Goal: Use online tool/utility

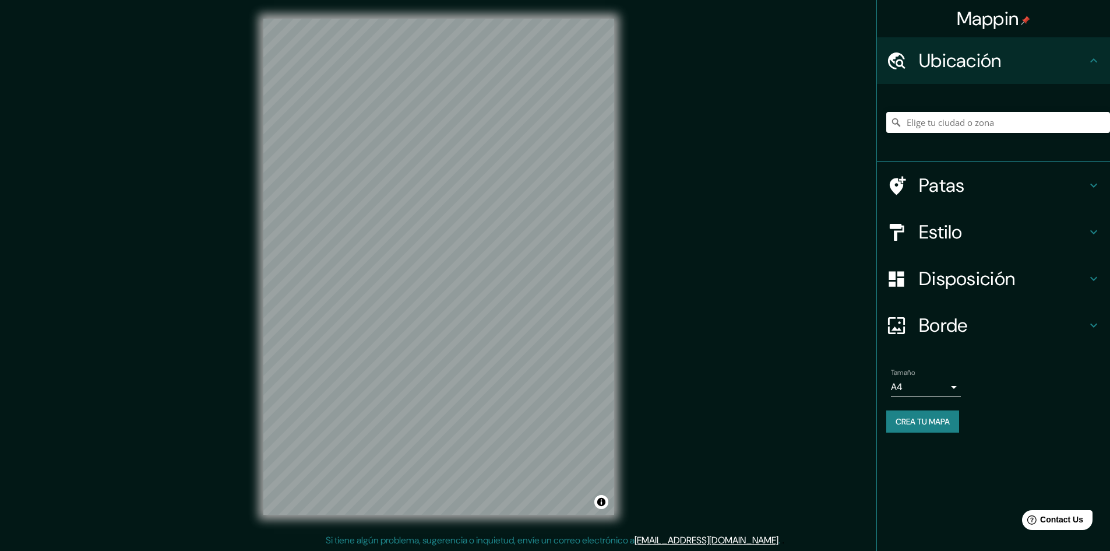
click at [954, 185] on font "Patas" at bounding box center [942, 185] width 46 height 24
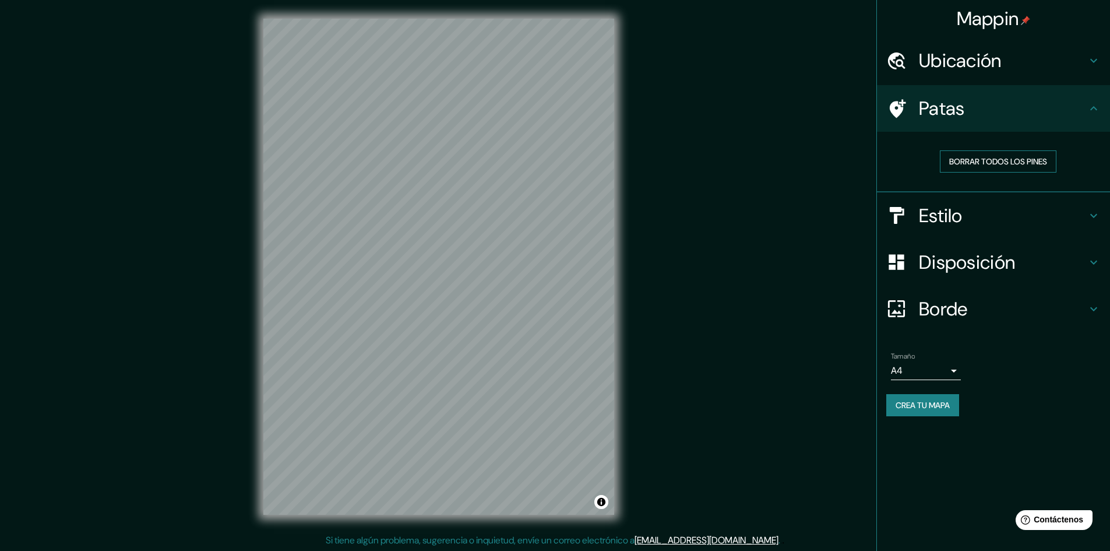
click at [981, 168] on font "Borrar todos los pines" at bounding box center [998, 161] width 98 height 15
click at [1013, 69] on h4 "Ubicación" at bounding box center [1003, 60] width 168 height 23
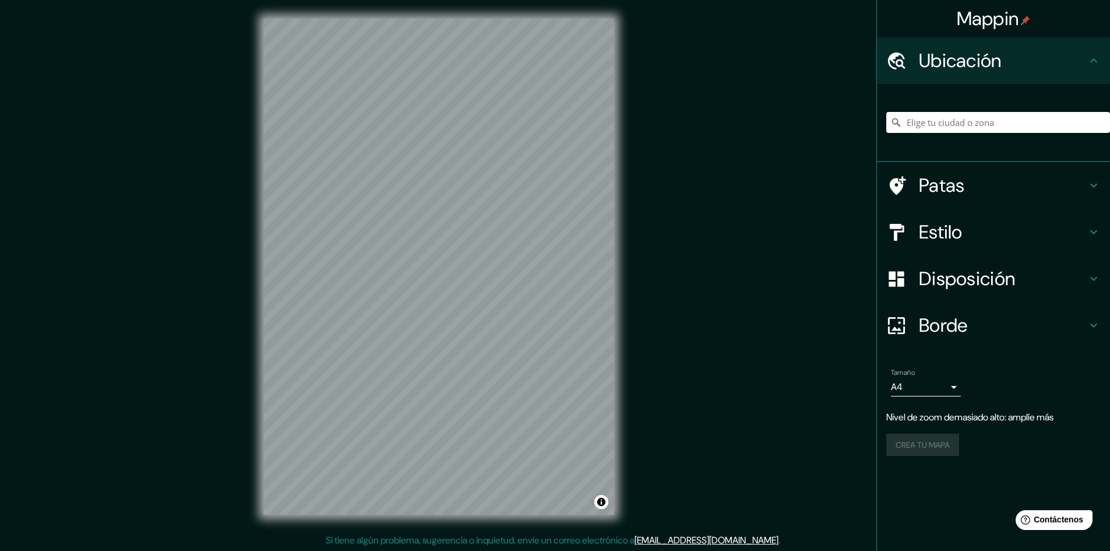
click at [983, 123] on input "Elige tu ciudad o zona" at bounding box center [998, 122] width 224 height 21
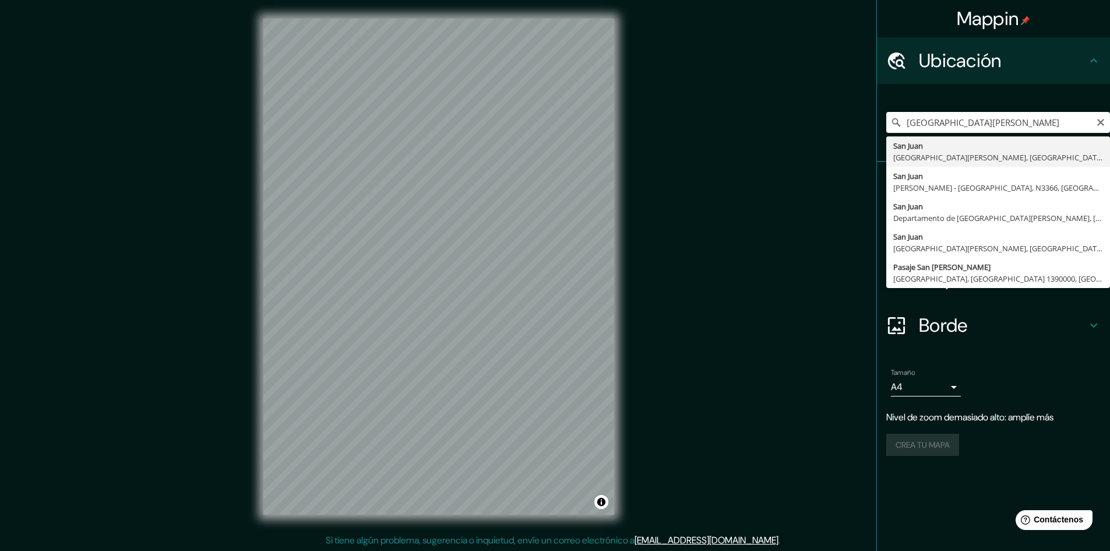
type input "[GEOGRAPHIC_DATA][PERSON_NAME], [GEOGRAPHIC_DATA][PERSON_NAME], [GEOGRAPHIC_DAT…"
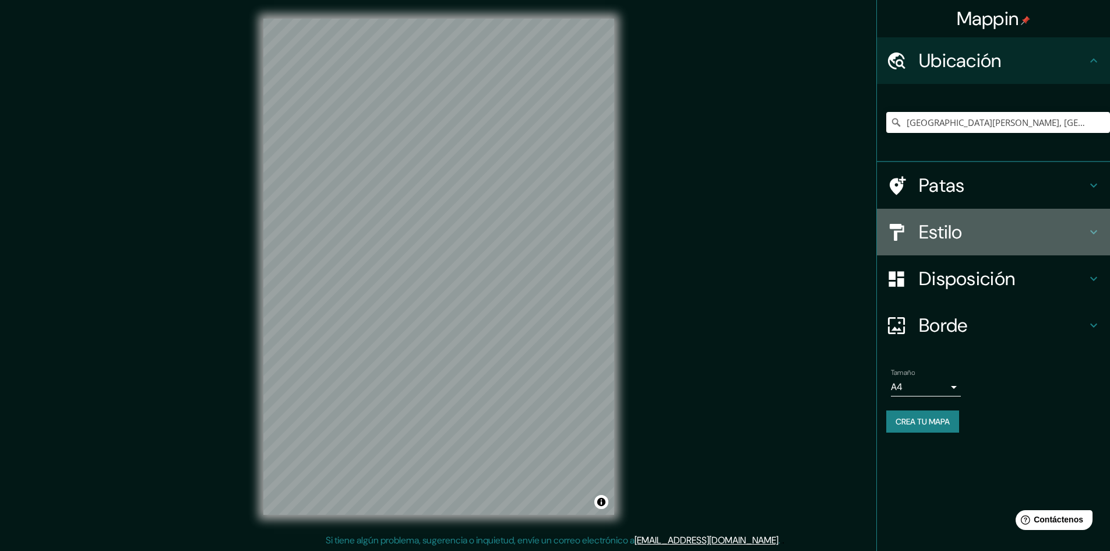
click at [977, 232] on h4 "Estilo" at bounding box center [1003, 231] width 168 height 23
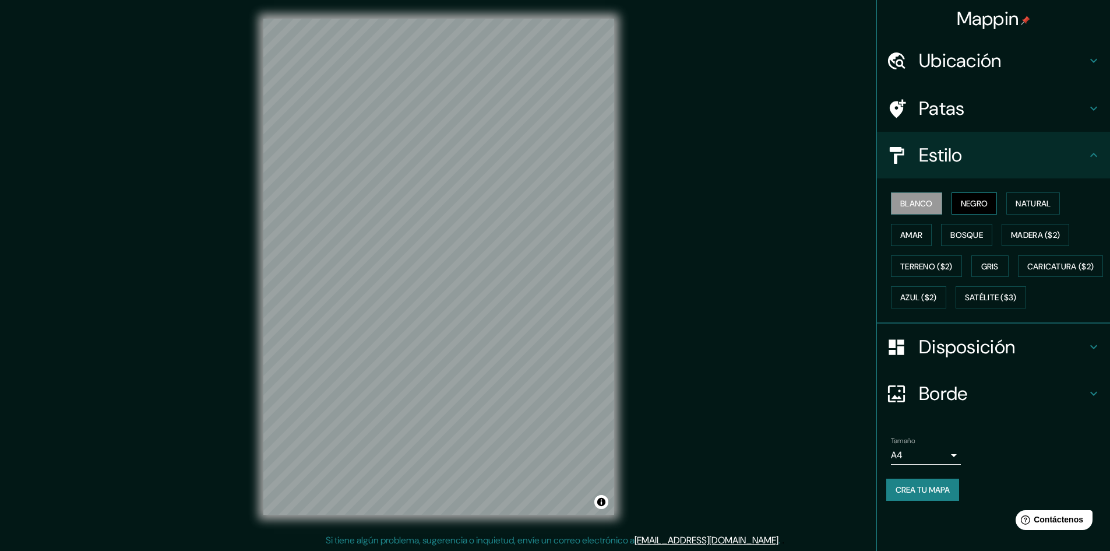
click at [975, 207] on font "Negro" at bounding box center [974, 203] width 27 height 10
click at [1022, 200] on font "Natural" at bounding box center [1033, 203] width 35 height 10
click at [922, 239] on font "Amar" at bounding box center [911, 235] width 22 height 10
click at [951, 237] on font "Bosque" at bounding box center [966, 235] width 33 height 10
click at [919, 207] on font "Blanco" at bounding box center [916, 203] width 33 height 10
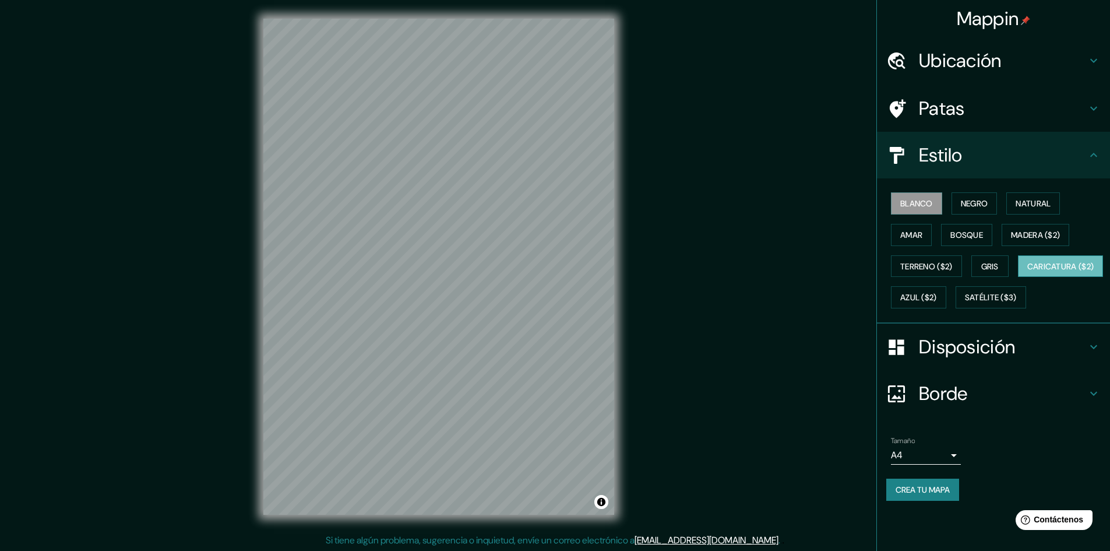
click at [1027, 272] on font "Caricatura ($2)" at bounding box center [1060, 266] width 67 height 10
click at [946, 295] on button "Azul ($2)" at bounding box center [918, 297] width 55 height 22
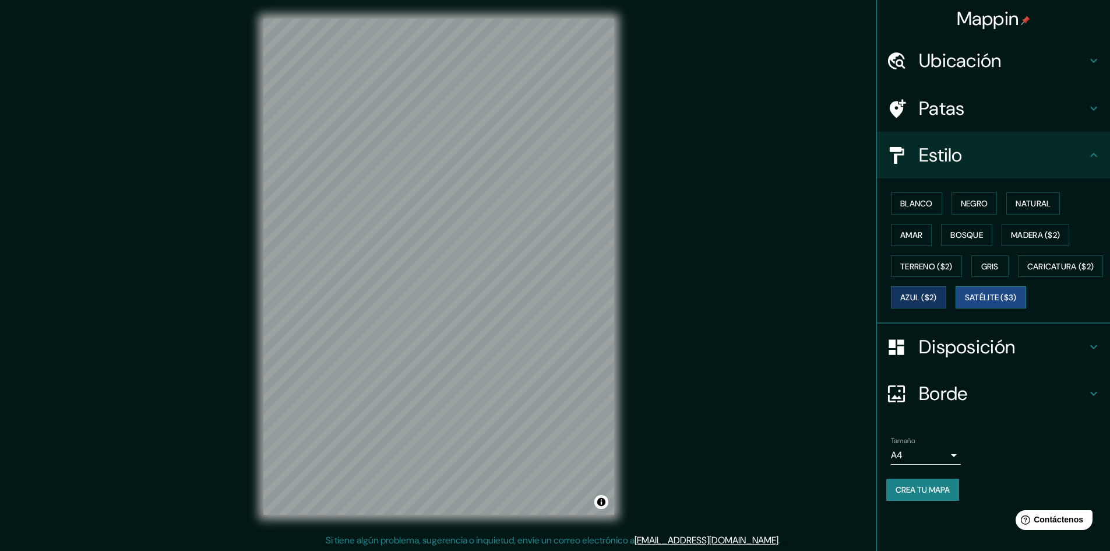
click at [965, 303] on font "Satélite ($3)" at bounding box center [991, 297] width 52 height 10
click at [1065, 110] on h4 "Patas" at bounding box center [1003, 108] width 168 height 23
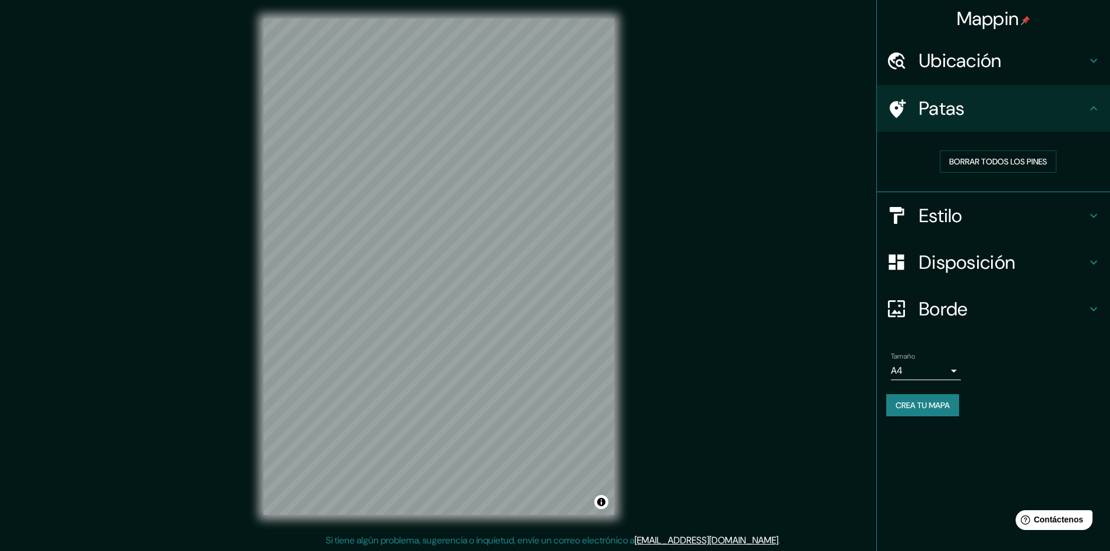
click at [976, 217] on h4 "Estilo" at bounding box center [1003, 215] width 168 height 23
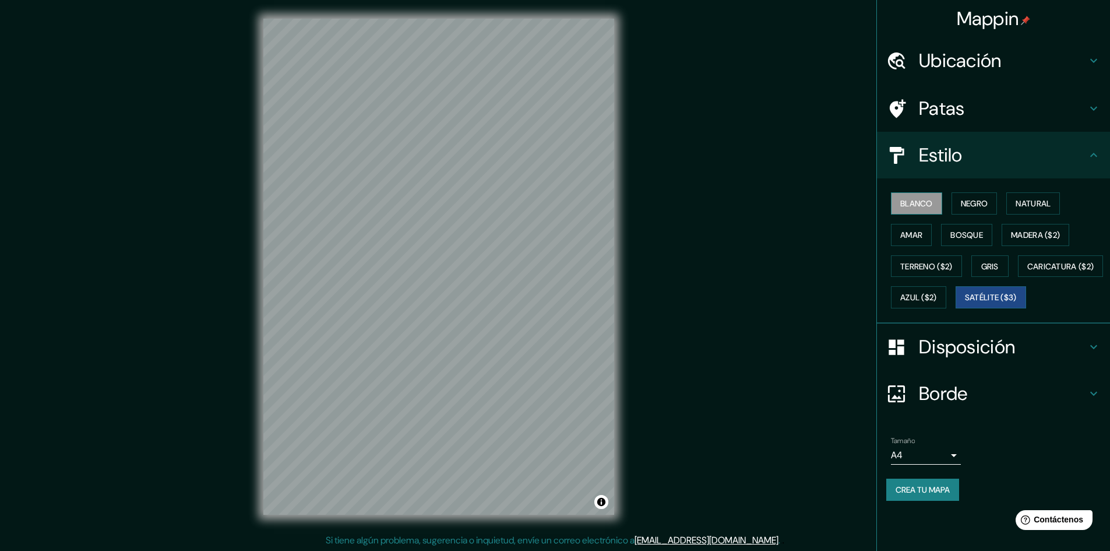
click at [912, 208] on font "Blanco" at bounding box center [916, 203] width 33 height 10
click at [965, 207] on font "Negro" at bounding box center [974, 203] width 27 height 10
click at [1035, 202] on font "Natural" at bounding box center [1033, 203] width 35 height 10
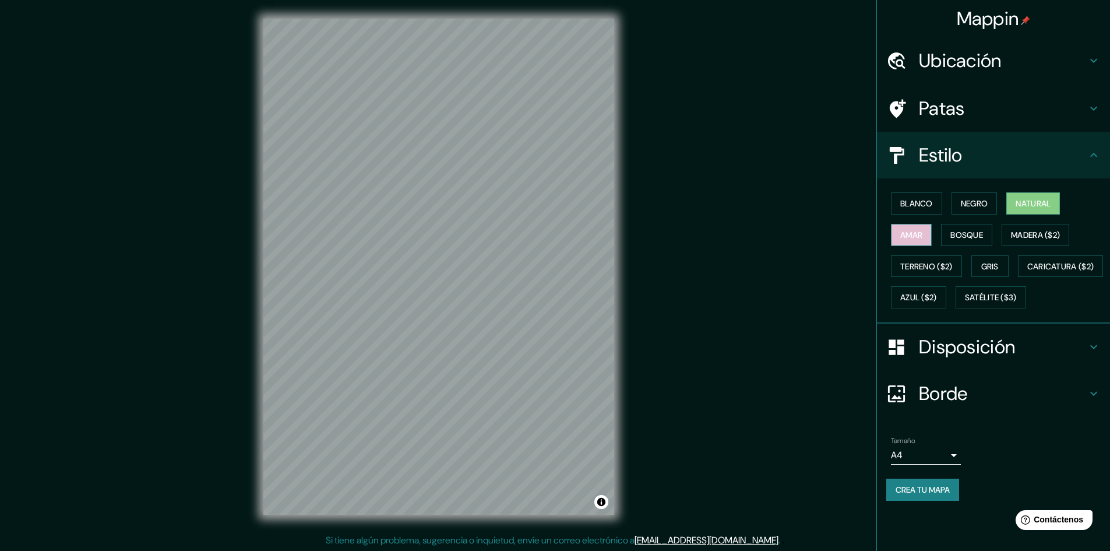
click at [905, 234] on font "Amar" at bounding box center [911, 235] width 22 height 10
click at [960, 234] on font "Bosque" at bounding box center [966, 235] width 33 height 10
click at [1092, 354] on icon at bounding box center [1094, 347] width 14 height 14
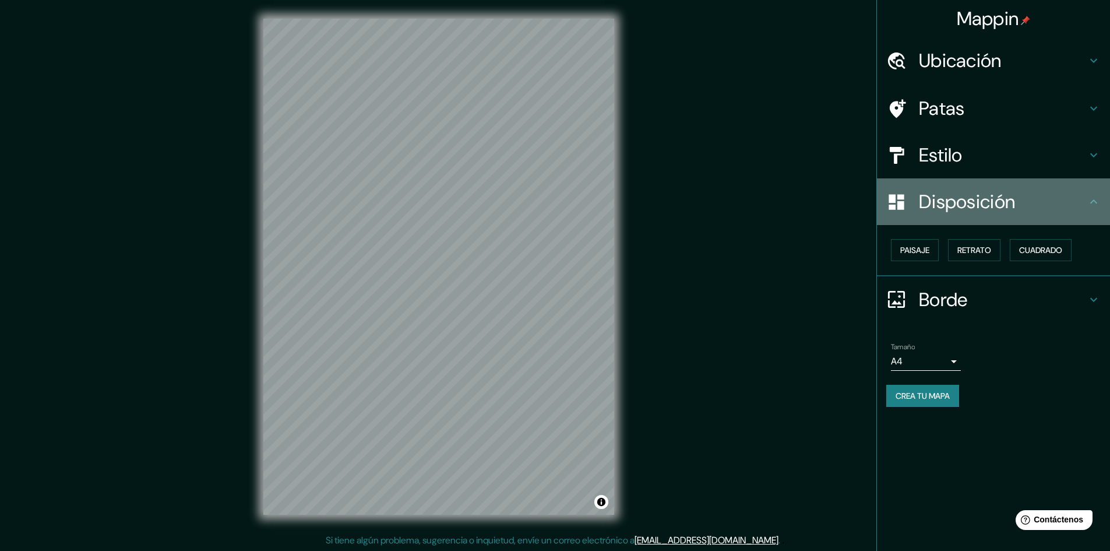
click at [1101, 206] on div "Disposición" at bounding box center [993, 201] width 233 height 47
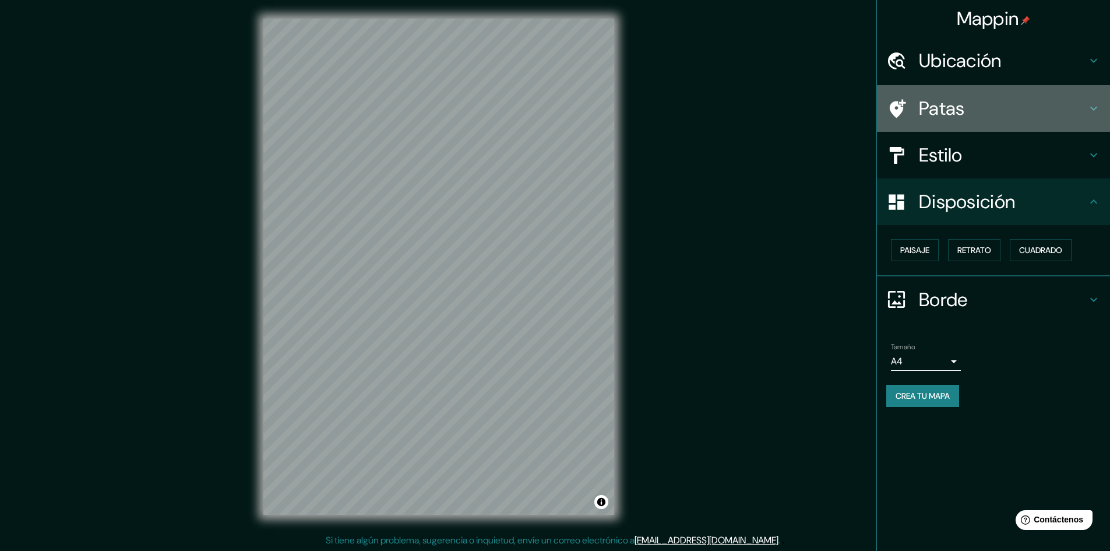
click at [1090, 114] on icon at bounding box center [1094, 108] width 14 height 14
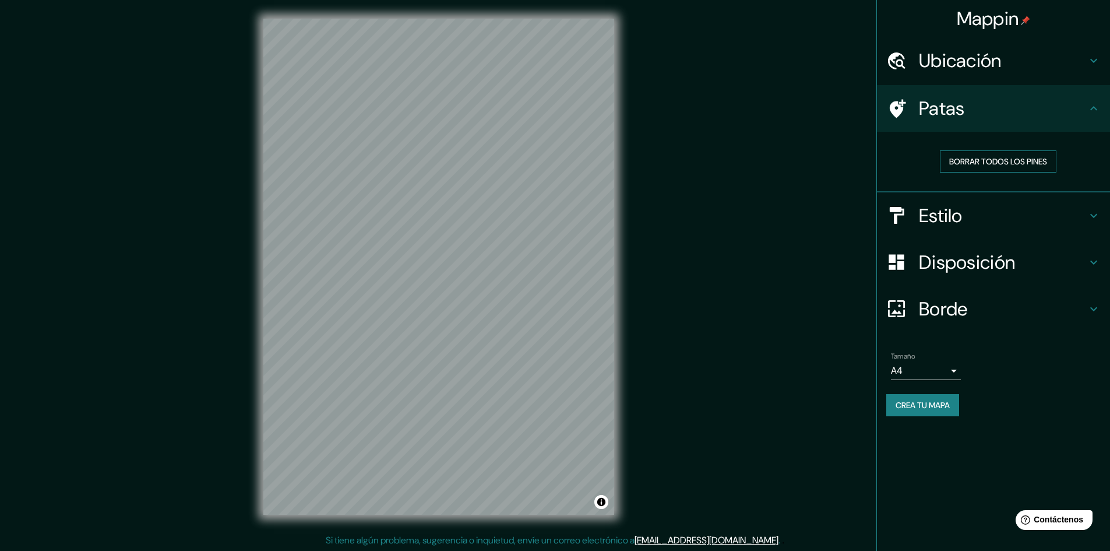
click at [1023, 161] on font "Borrar todos los pines" at bounding box center [998, 161] width 98 height 10
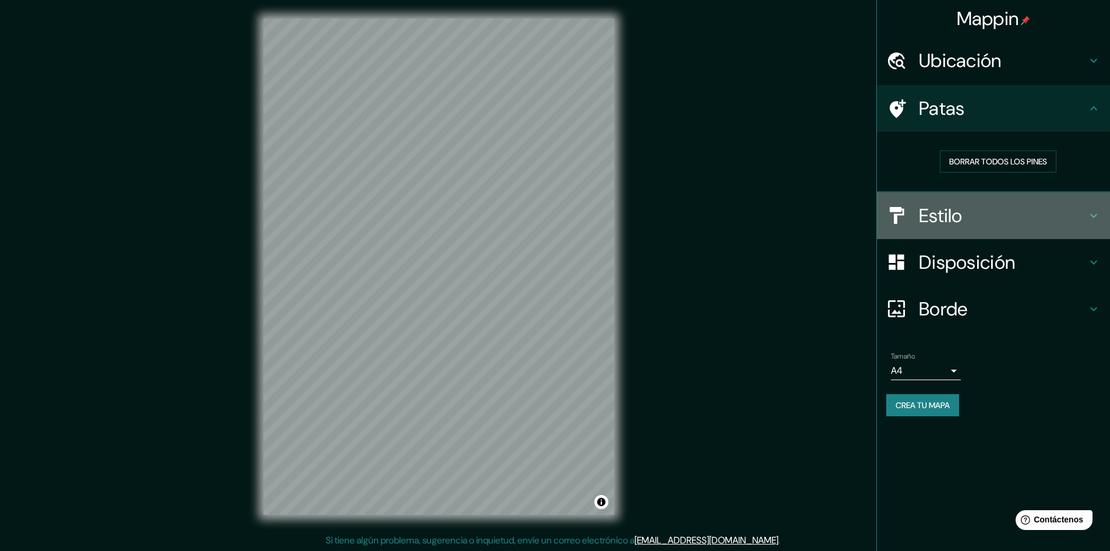
click at [1054, 219] on h4 "Estilo" at bounding box center [1003, 215] width 168 height 23
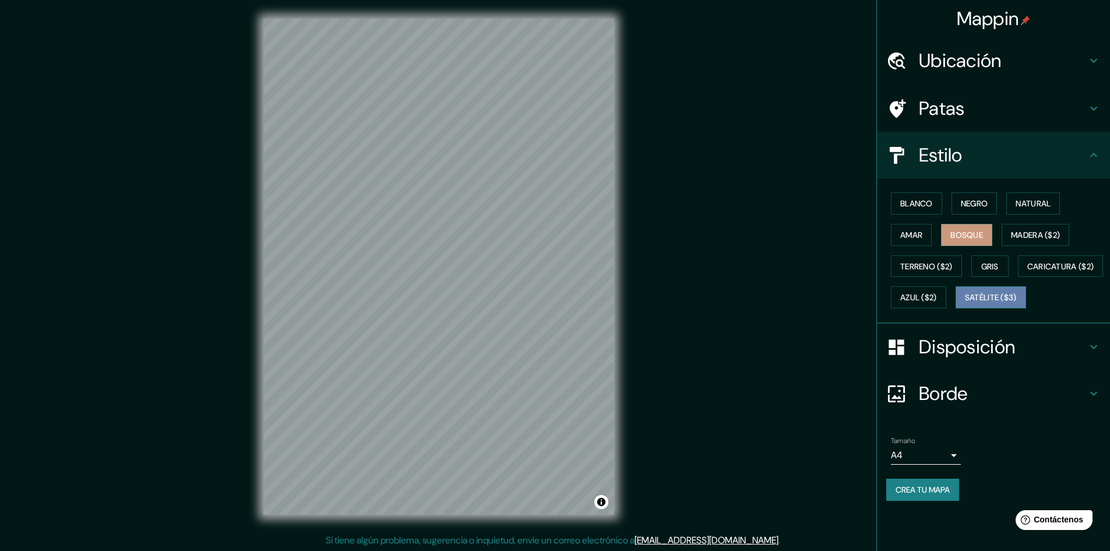
click at [965, 303] on font "Satélite ($3)" at bounding box center [991, 297] width 52 height 10
click at [1001, 359] on font "Disposición" at bounding box center [967, 346] width 96 height 24
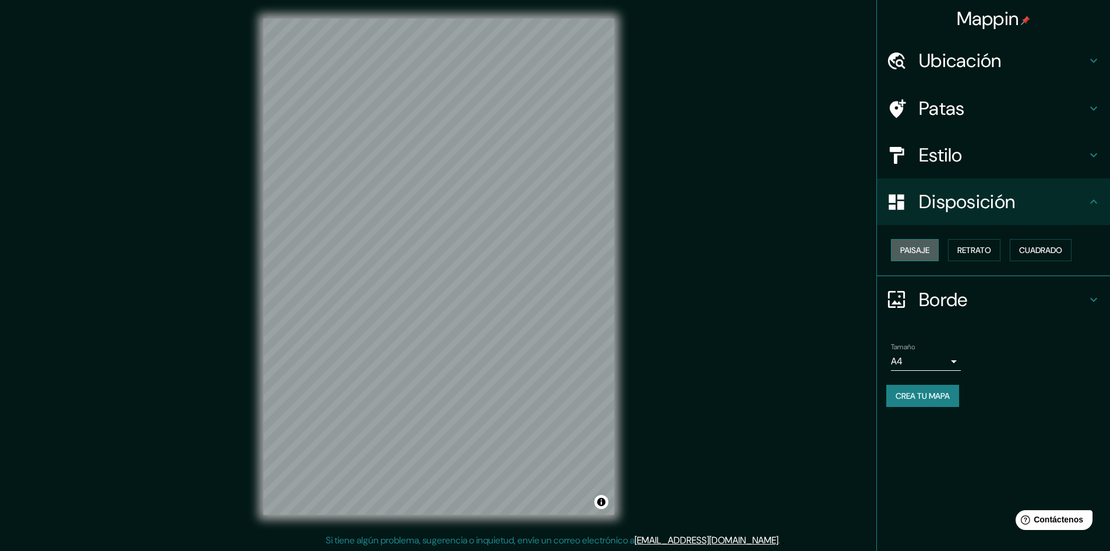
click at [924, 249] on font "Paisaje" at bounding box center [914, 250] width 29 height 10
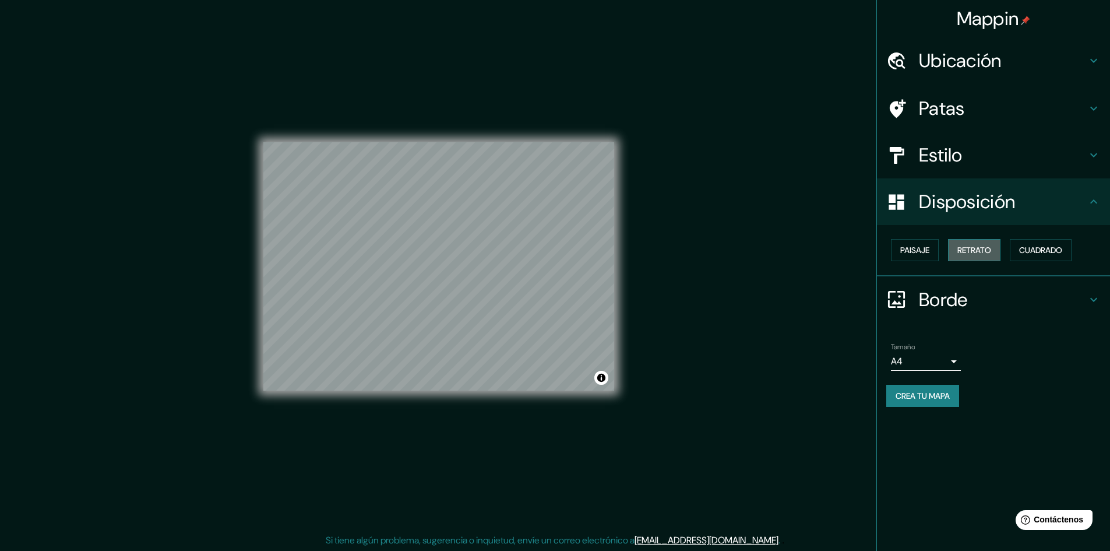
click at [980, 254] on font "Retrato" at bounding box center [974, 250] width 34 height 10
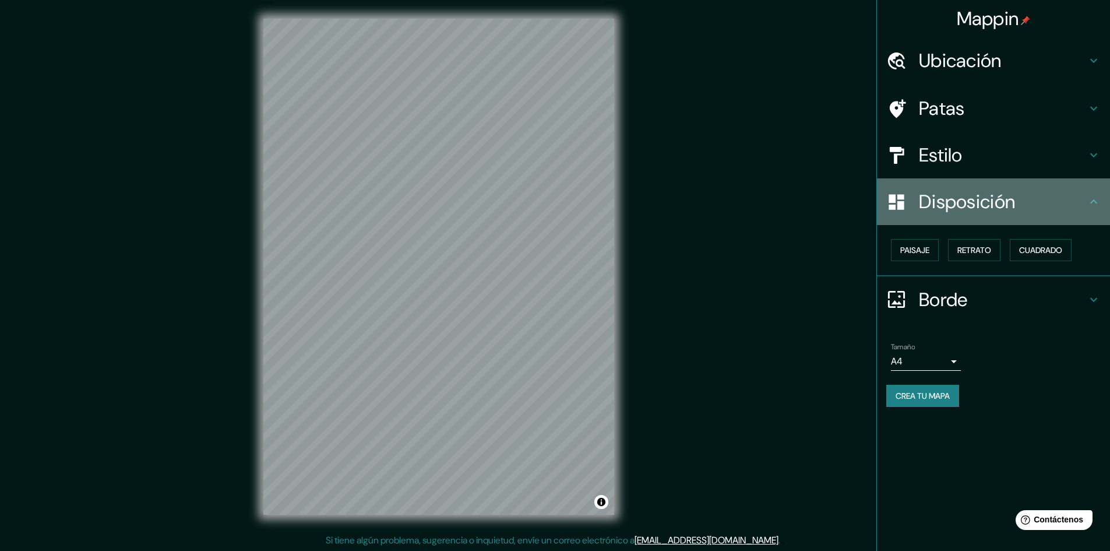
click at [1021, 198] on h4 "Disposición" at bounding box center [1003, 201] width 168 height 23
click at [1102, 205] on div "Disposición" at bounding box center [993, 201] width 233 height 47
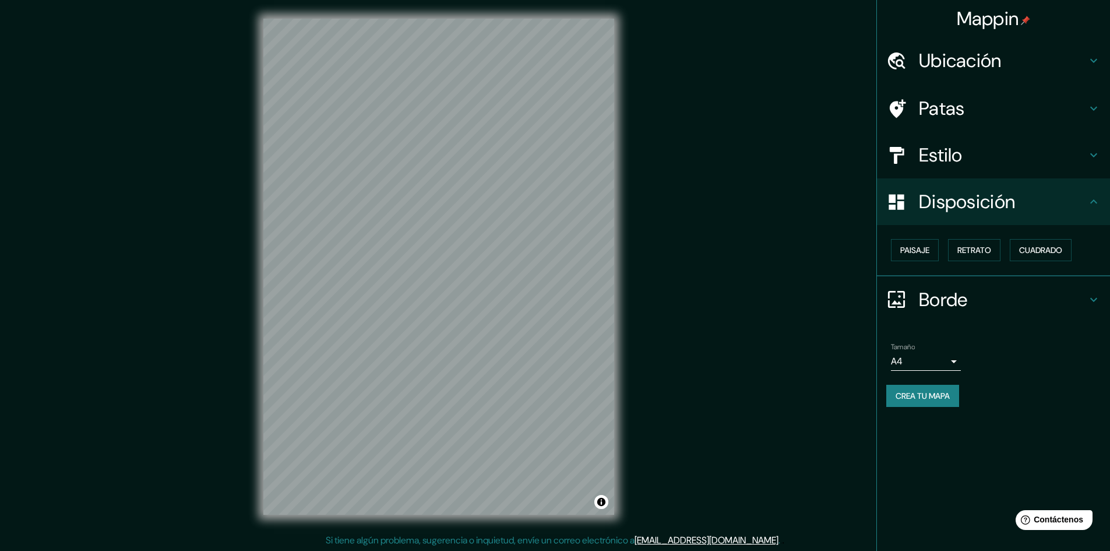
click at [1102, 203] on div "Disposición" at bounding box center [993, 201] width 233 height 47
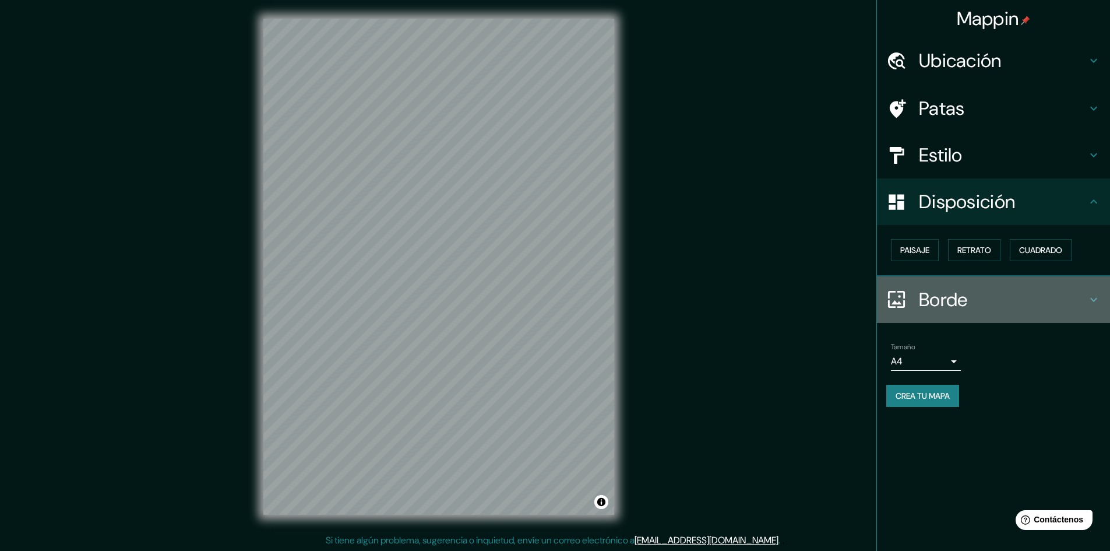
click at [1095, 296] on icon at bounding box center [1094, 299] width 14 height 14
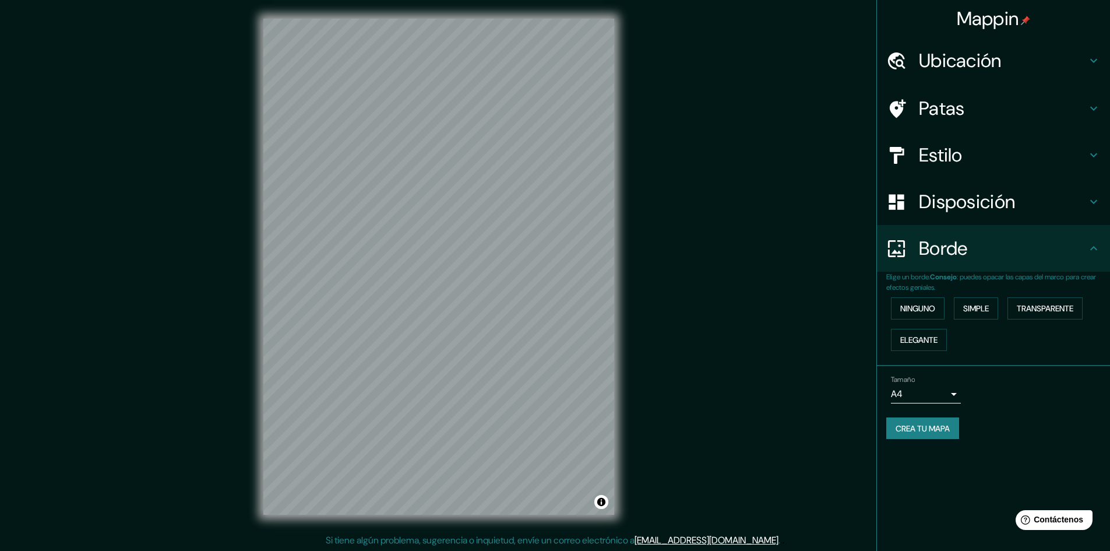
click at [1024, 154] on h4 "Estilo" at bounding box center [1003, 154] width 168 height 23
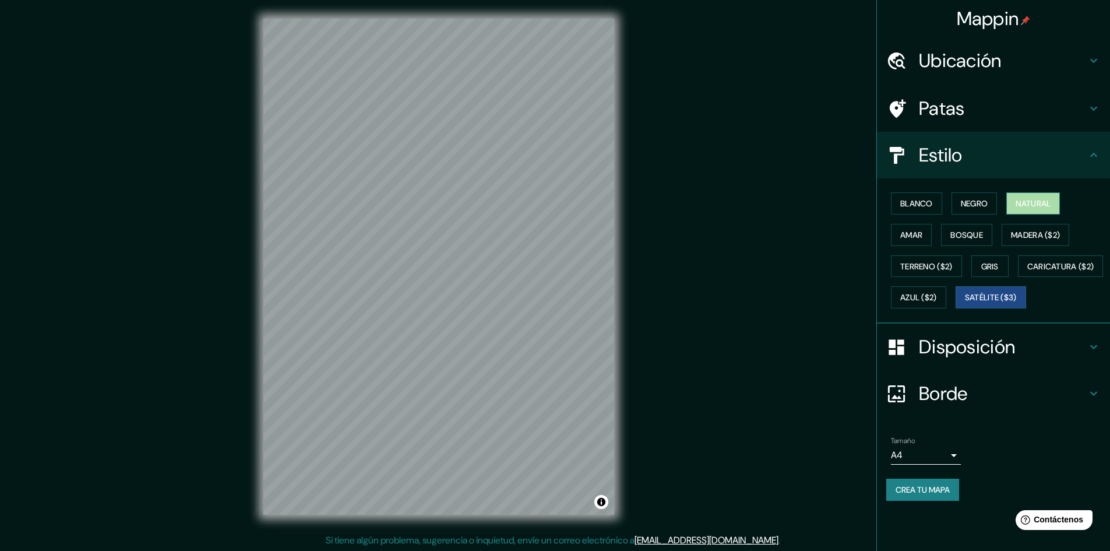
click at [1035, 203] on font "Natural" at bounding box center [1033, 203] width 35 height 10
